Goal: Check status: Check status

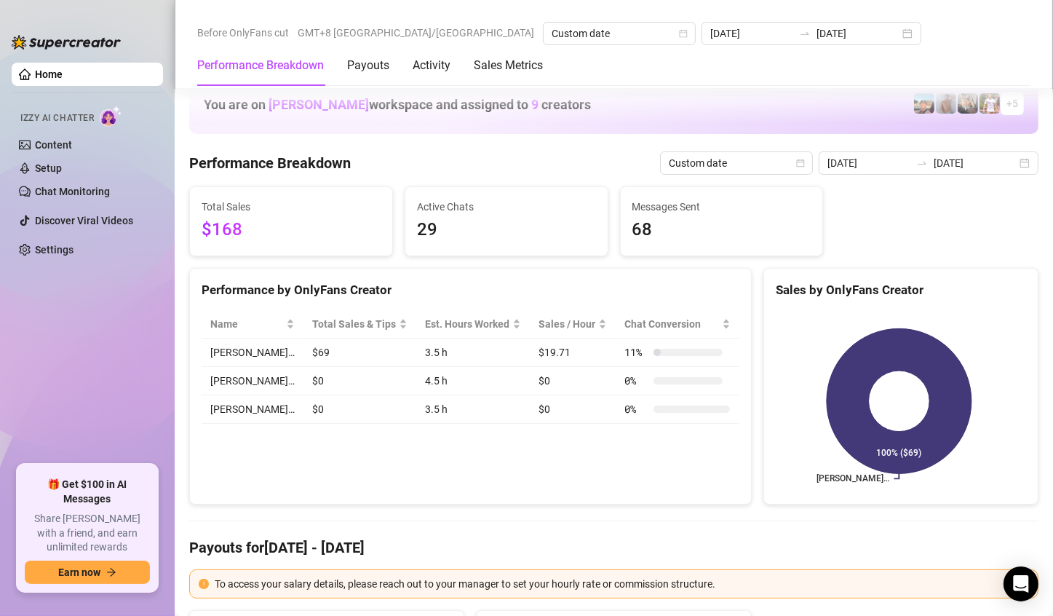
scroll to position [1965, 0]
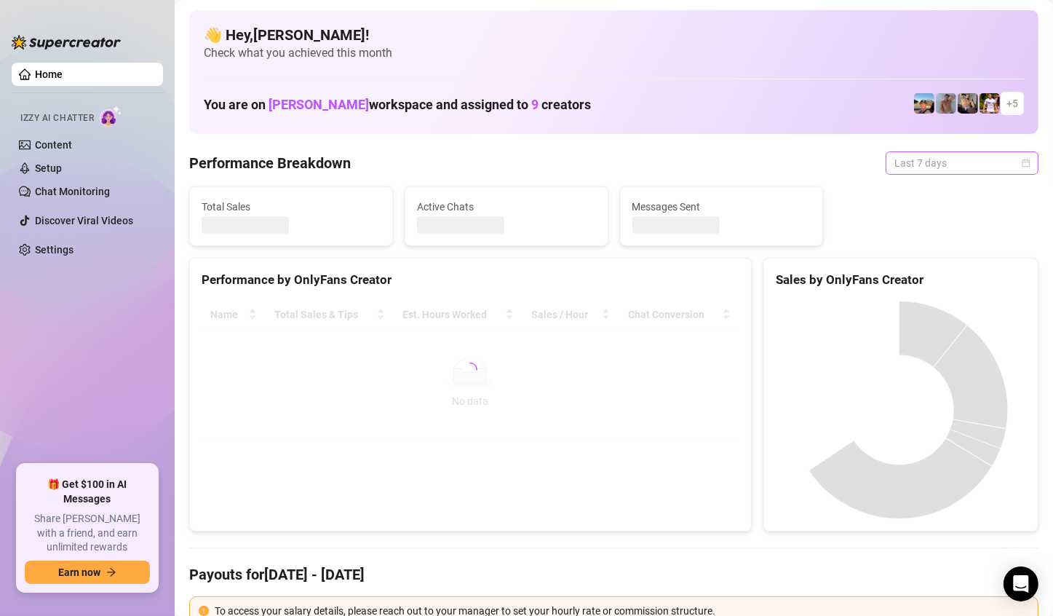
click at [968, 152] on span "Last 7 days" at bounding box center [961, 163] width 135 height 22
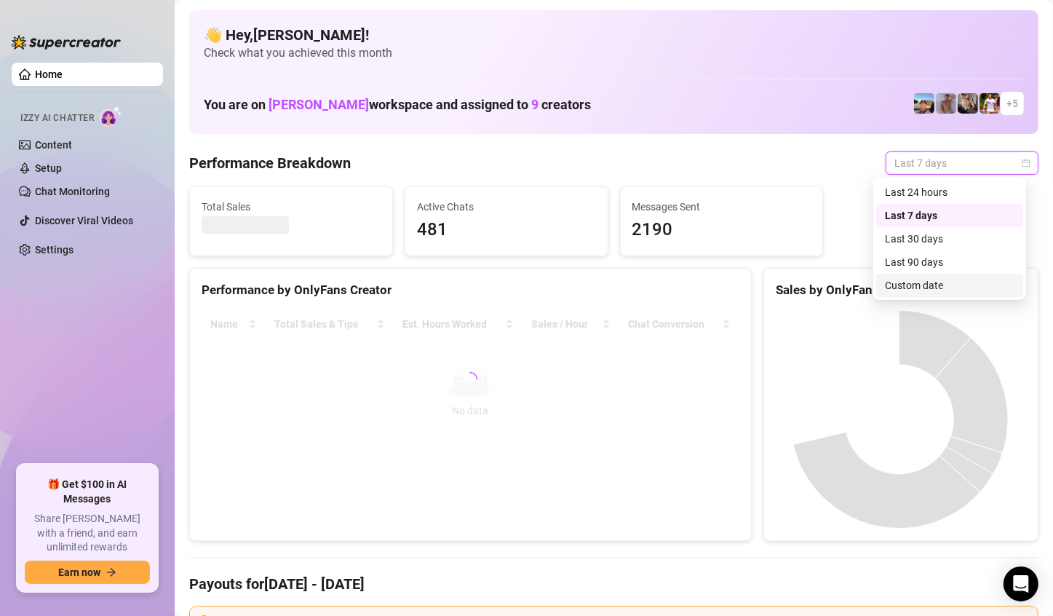
click at [915, 288] on div "Custom date" at bounding box center [950, 285] width 130 height 16
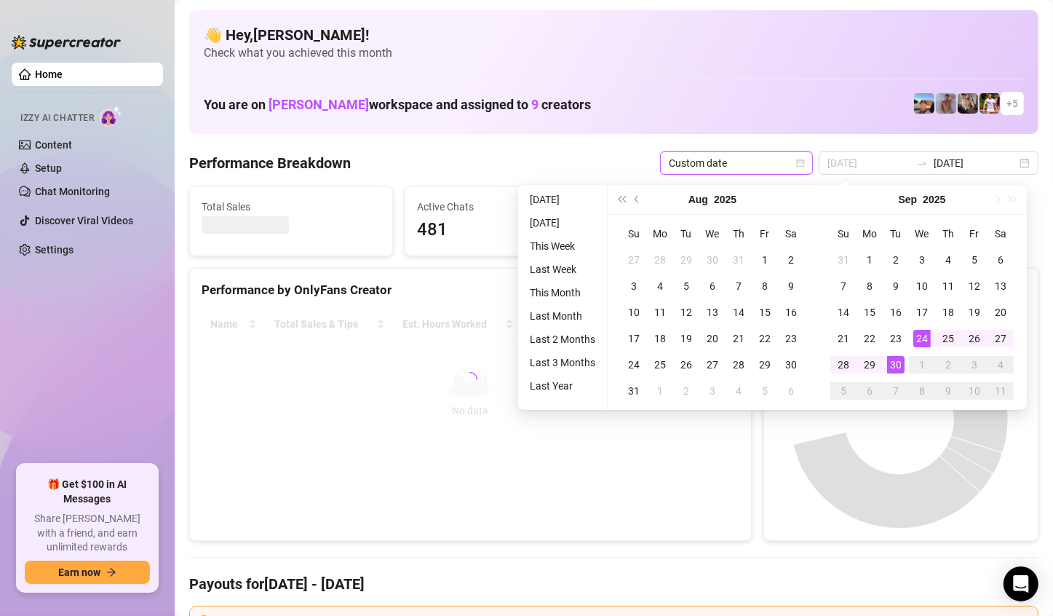
type input "[DATE]"
click at [896, 365] on div "30" at bounding box center [895, 364] width 17 height 17
click at [896, 365] on canvas at bounding box center [899, 419] width 247 height 218
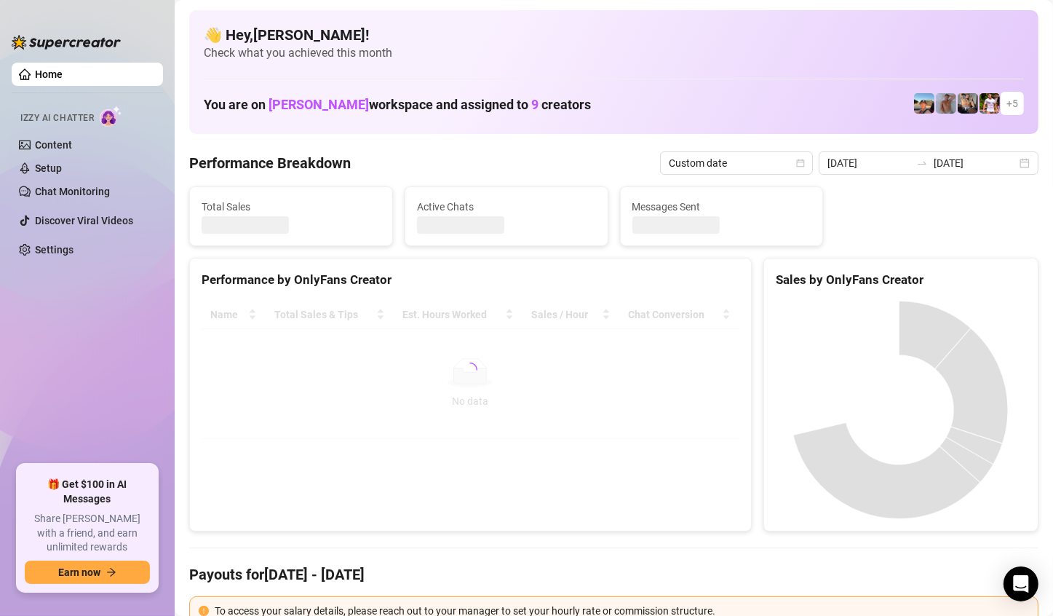
type input "[DATE]"
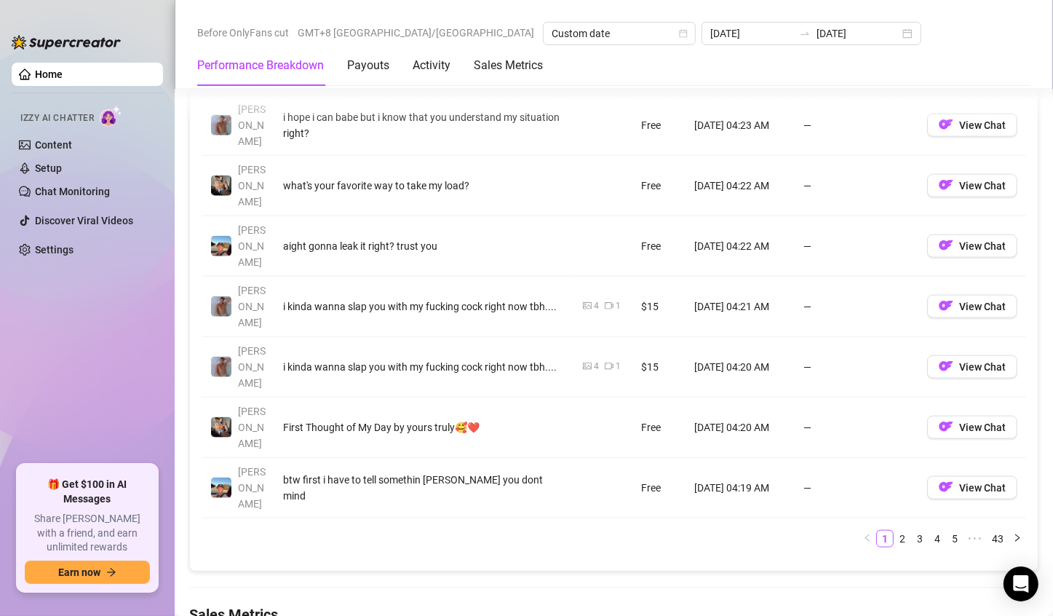
scroll to position [1455, 0]
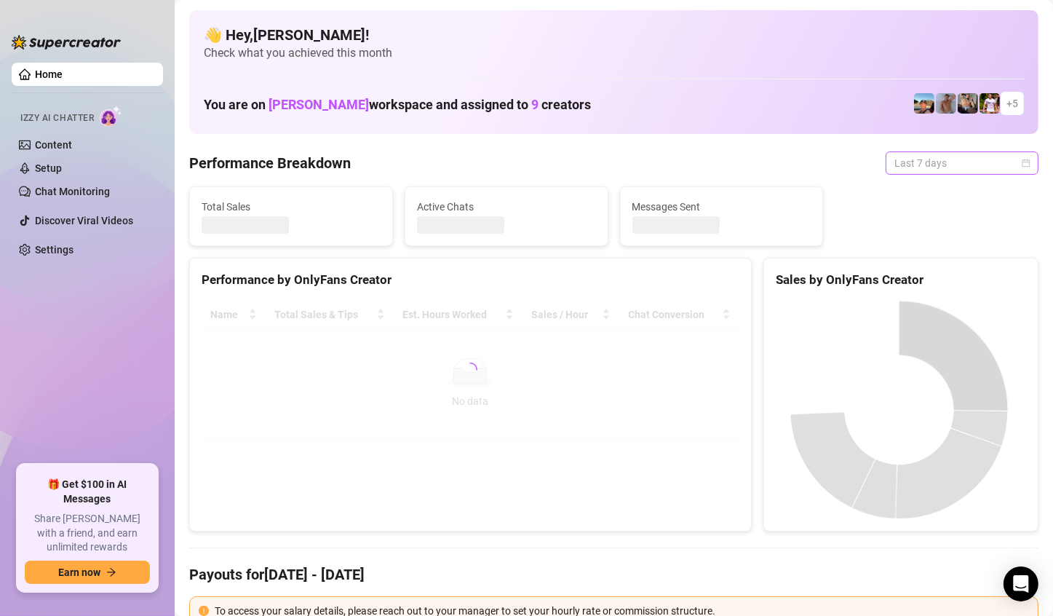
click at [977, 154] on span "Last 7 days" at bounding box center [961, 163] width 135 height 22
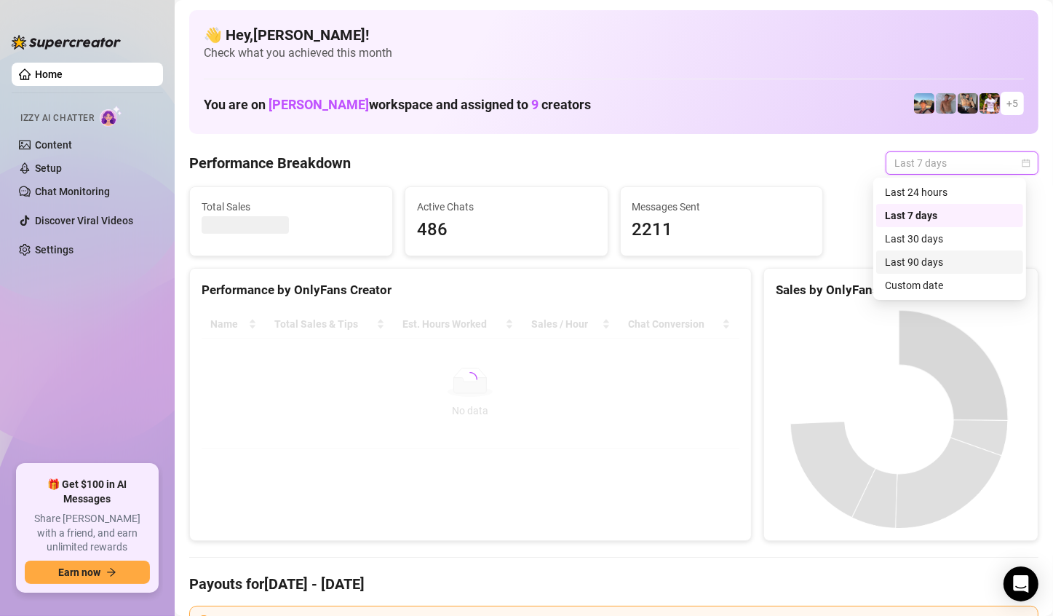
click at [915, 281] on div "Custom date" at bounding box center [950, 285] width 130 height 16
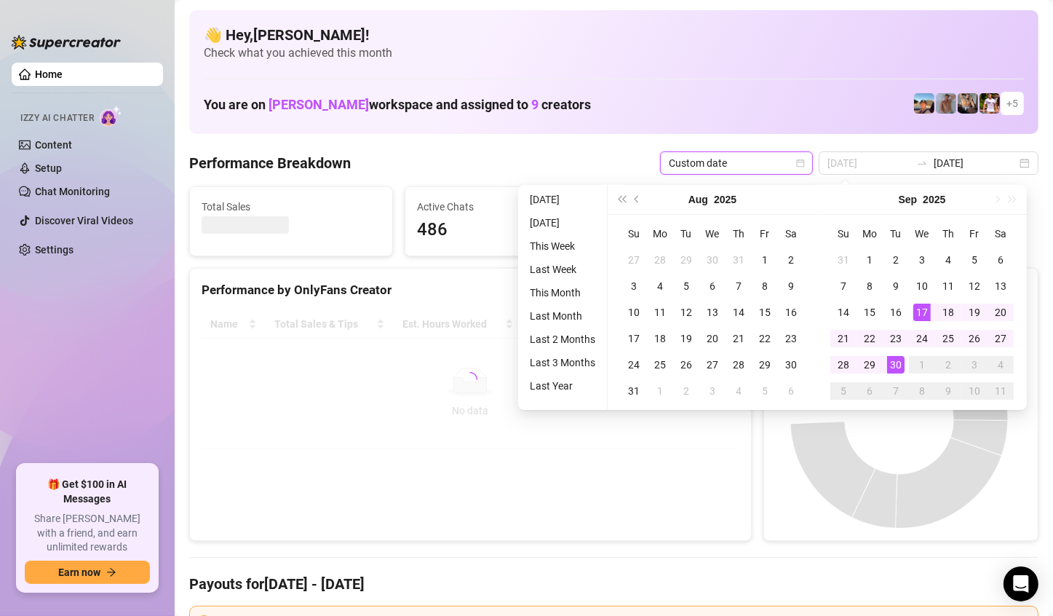
type input "[DATE]"
click at [899, 367] on div "30" at bounding box center [895, 364] width 17 height 17
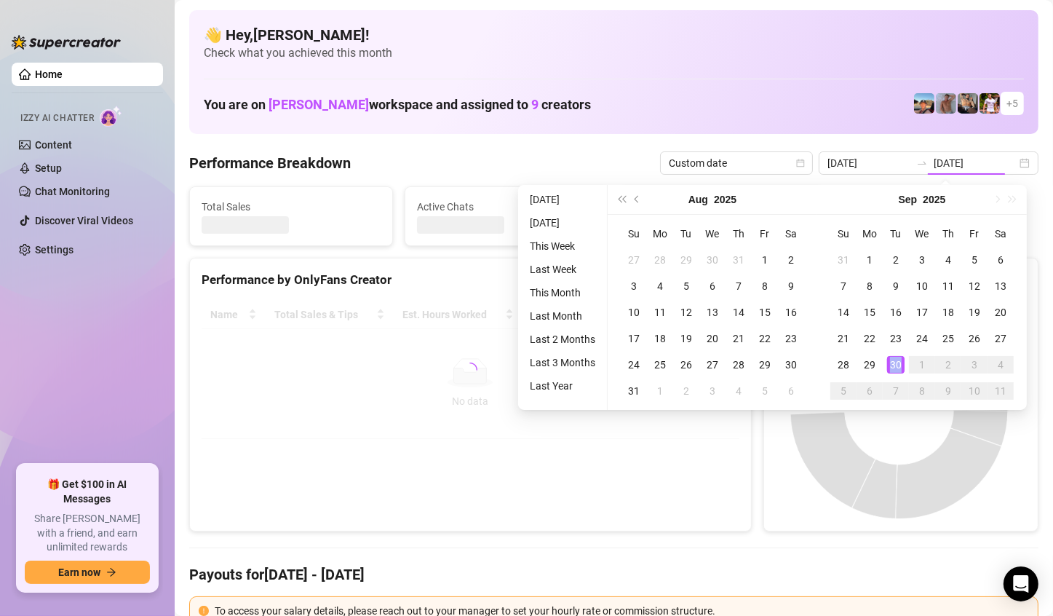
type input "[DATE]"
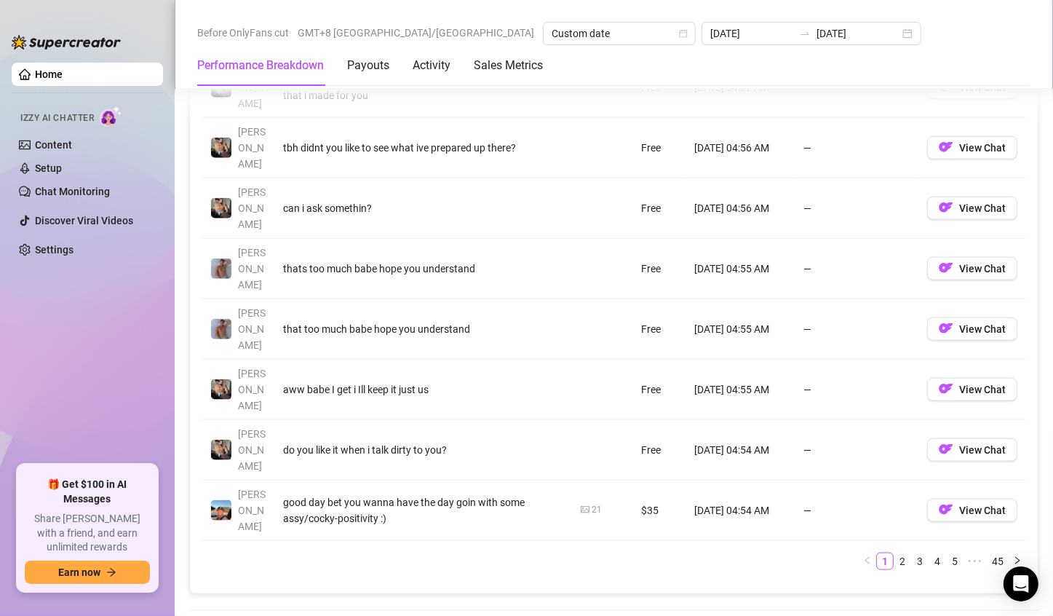
scroll to position [1965, 0]
